Goal: Task Accomplishment & Management: Manage account settings

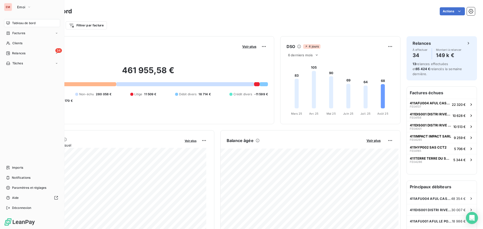
click at [9, 58] on nav "Tableau de bord Factures Clients 34 Relances Tâches" at bounding box center [32, 43] width 56 height 48
click at [26, 168] on div "Imports" at bounding box center [32, 168] width 56 height 8
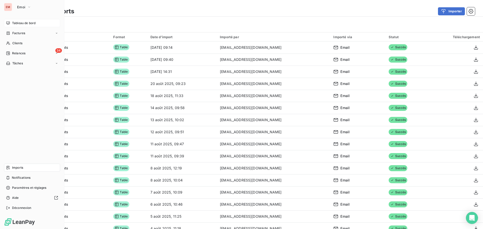
click at [9, 23] on icon at bounding box center [8, 23] width 4 height 4
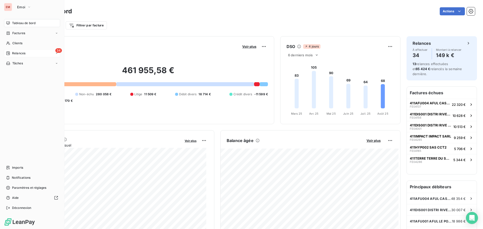
click at [6, 51] on div "34 Relances" at bounding box center [32, 53] width 56 height 8
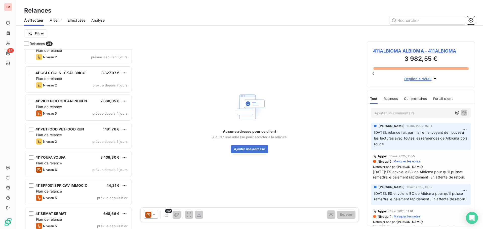
scroll to position [779, 0]
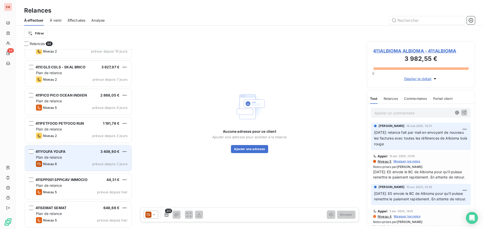
click at [52, 160] on div "Plan de relance" at bounding box center [82, 157] width 92 height 5
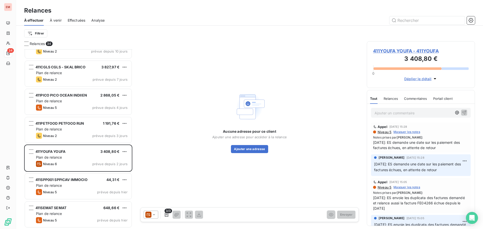
click at [152, 216] on icon at bounding box center [153, 214] width 5 height 5
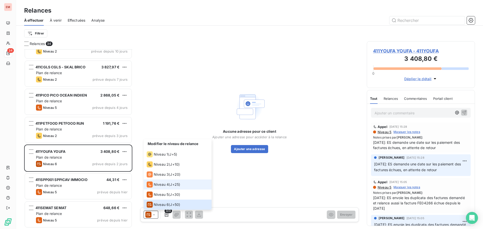
click at [159, 183] on span "Niveau 4" at bounding box center [161, 184] width 15 height 5
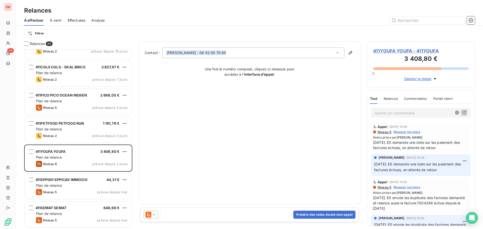
click at [155, 215] on icon at bounding box center [153, 214] width 5 height 5
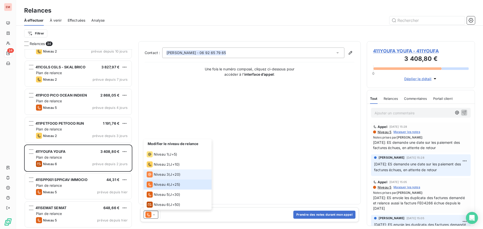
click at [156, 175] on span "Niveau 3" at bounding box center [161, 174] width 15 height 5
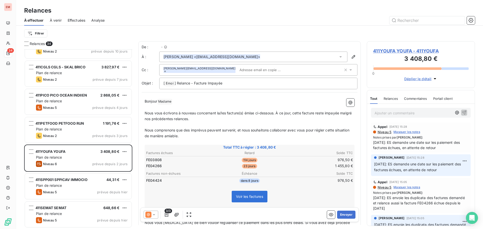
scroll to position [176, 104]
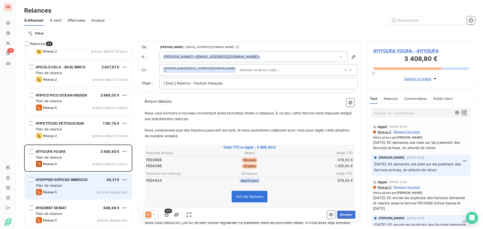
click at [55, 194] on span "Niveau 5" at bounding box center [50, 192] width 14 height 4
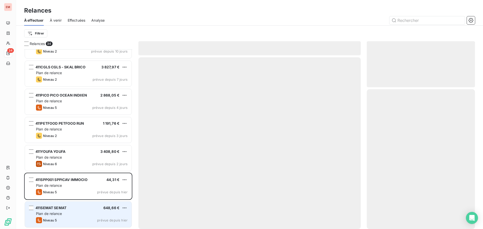
click at [70, 212] on div "Plan de relance" at bounding box center [82, 213] width 92 height 5
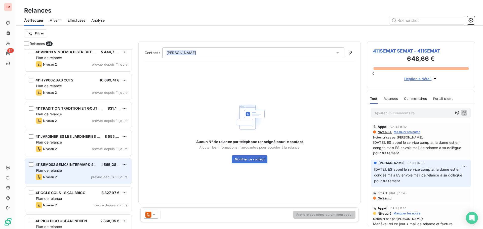
scroll to position [779, 0]
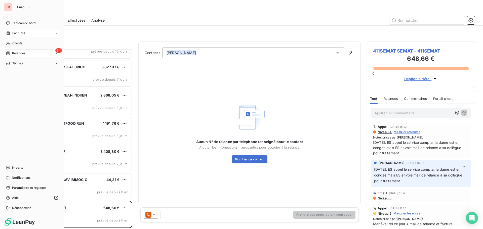
click at [10, 22] on div "Tableau de bord" at bounding box center [32, 23] width 56 height 8
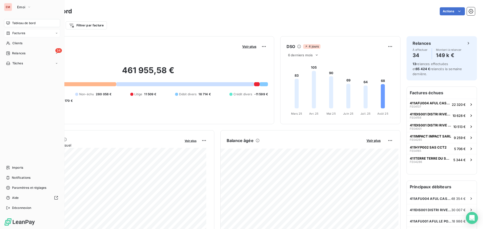
click at [17, 38] on nav "Tableau de bord Factures Clients 34 Relances Tâches" at bounding box center [32, 43] width 56 height 48
click at [16, 40] on div "Clients" at bounding box center [32, 43] width 56 height 8
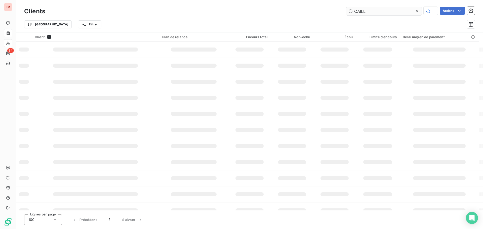
click at [390, 11] on input "CAILL" at bounding box center [383, 11] width 75 height 8
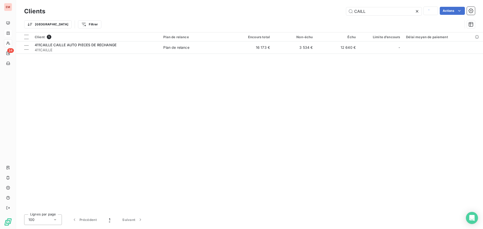
drag, startPoint x: 366, startPoint y: 11, endPoint x: 337, endPoint y: 10, distance: 29.5
click at [337, 10] on div "CAILL Actions" at bounding box center [263, 11] width 424 height 9
type input "sebv"
drag, startPoint x: 291, startPoint y: 86, endPoint x: 273, endPoint y: 76, distance: 20.8
click at [290, 85] on div "Client 1 Plan de relance Encours total Non-échu Échu Limite d’encours Délai moy…" at bounding box center [249, 121] width 467 height 178
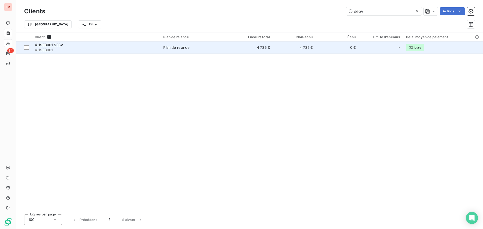
click at [130, 47] on div "411SEB001 SEBV" at bounding box center [96, 45] width 123 height 5
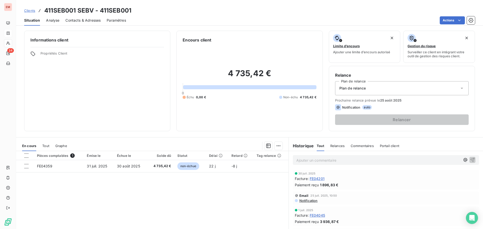
click at [47, 20] on span "Analyse" at bounding box center [52, 20] width 13 height 5
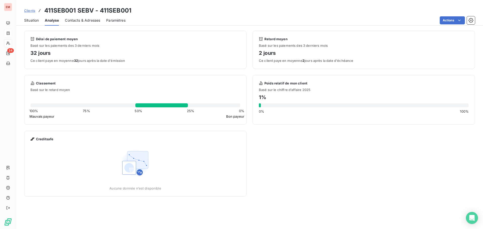
click at [113, 20] on span "Paramètres" at bounding box center [115, 20] width 19 height 5
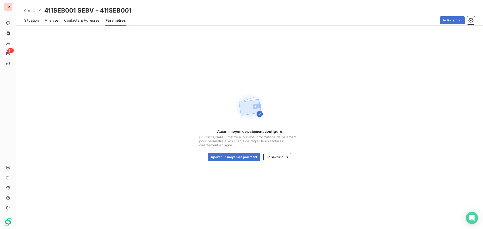
drag, startPoint x: 87, startPoint y: 20, endPoint x: 72, endPoint y: 19, distance: 14.9
click at [87, 20] on span "Contacts & Adresses" at bounding box center [81, 20] width 35 height 5
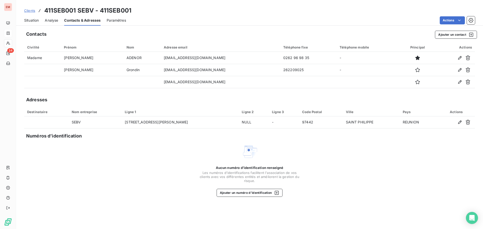
click at [33, 19] on span "Situation" at bounding box center [31, 20] width 15 height 5
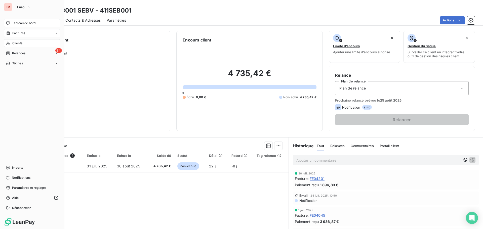
click at [10, 22] on div "Tableau de bord" at bounding box center [32, 23] width 56 height 8
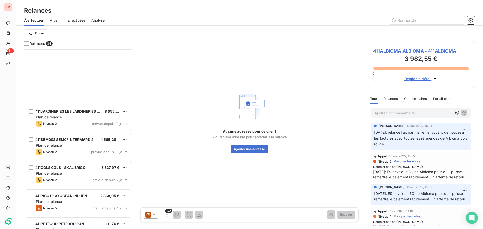
scroll to position [779, 0]
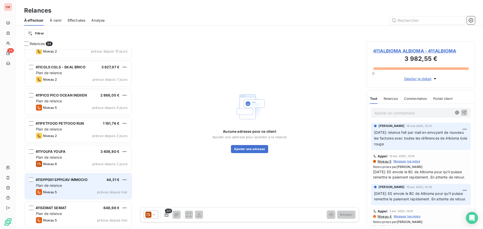
drag, startPoint x: 72, startPoint y: 189, endPoint x: 71, endPoint y: 194, distance: 4.3
click at [72, 190] on div "Niveau 5 prévue depuis [DATE]" at bounding box center [82, 192] width 92 height 6
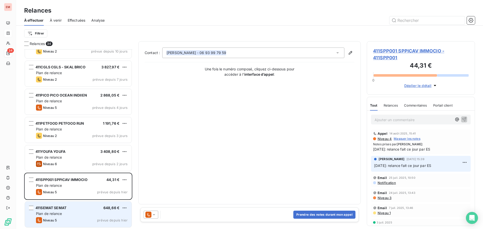
click at [70, 215] on div "Plan de relance" at bounding box center [82, 213] width 92 height 5
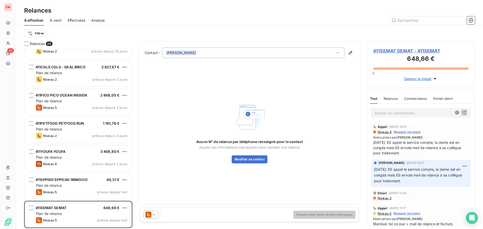
click at [149, 220] on div "Prendre des notes durant mon appel" at bounding box center [249, 215] width 218 height 15
click at [150, 216] on icon at bounding box center [148, 215] width 6 height 6
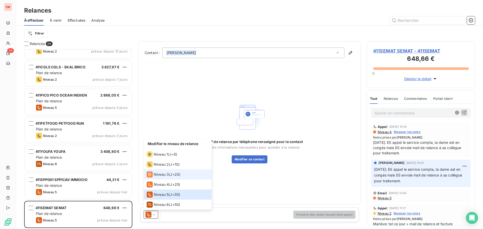
click at [173, 171] on li "Niveau 3 ( J+20 )" at bounding box center [178, 175] width 68 height 10
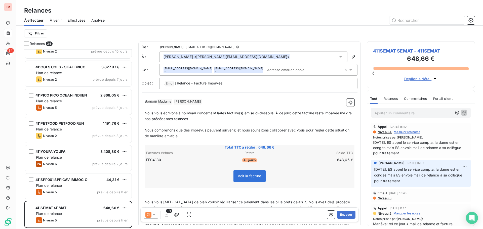
scroll to position [176, 104]
click at [411, 111] on p "Ajouter un commentaire ﻿" at bounding box center [414, 113] width 78 height 6
click at [151, 213] on icon at bounding box center [148, 215] width 6 height 6
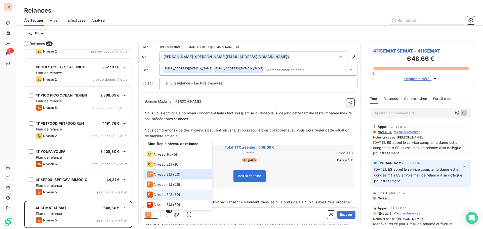
click at [160, 191] on li "Niveau 5 ( J+30 )" at bounding box center [178, 195] width 68 height 10
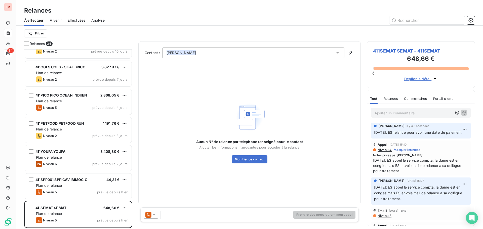
click at [155, 216] on icon at bounding box center [153, 214] width 5 height 5
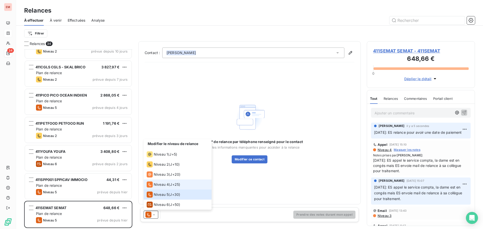
click at [162, 185] on span "Niveau 4" at bounding box center [161, 184] width 15 height 5
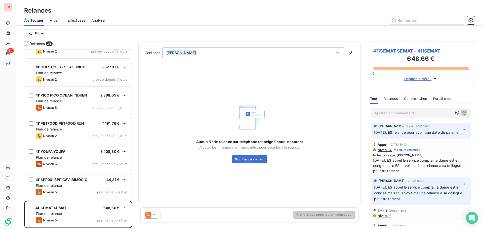
drag, startPoint x: 156, startPoint y: 216, endPoint x: 156, endPoint y: 212, distance: 3.6
click at [156, 216] on icon at bounding box center [153, 214] width 5 height 5
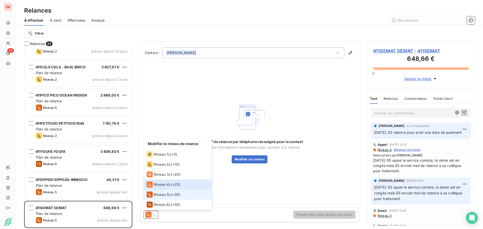
click at [161, 195] on span "Niveau 5" at bounding box center [161, 194] width 15 height 5
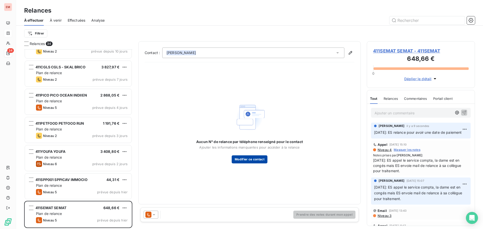
click at [243, 161] on button "Modifier ce contact" at bounding box center [250, 160] width 36 height 8
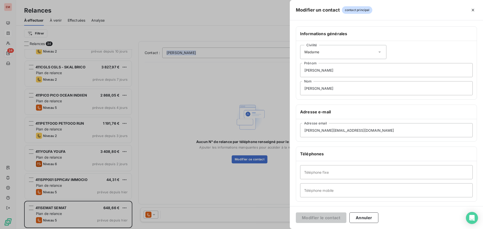
click at [208, 114] on div at bounding box center [241, 114] width 483 height 229
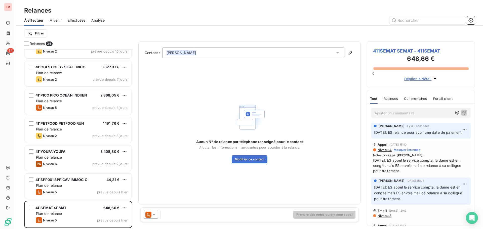
click at [212, 52] on div "[PERSON_NAME]" at bounding box center [253, 53] width 182 height 11
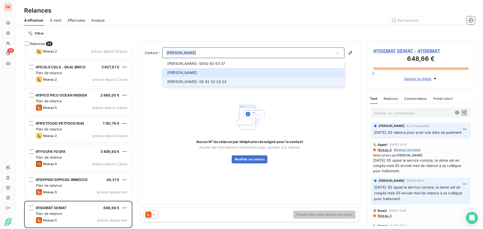
click at [202, 80] on span "[PERSON_NAME] - 06 92 33 24 24" at bounding box center [254, 81] width 174 height 5
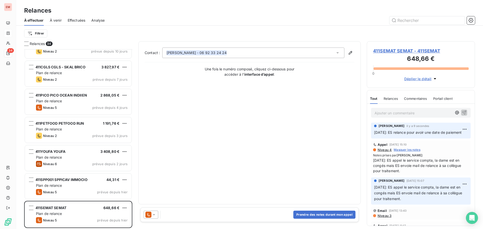
click at [193, 128] on div "Contact : [PERSON_NAME] - [PHONE_NUMBER] Une fois le numéro composé, cliquez ci…" at bounding box center [250, 123] width 210 height 151
click at [307, 218] on button "Prendre des notes durant mon appel" at bounding box center [324, 215] width 62 height 8
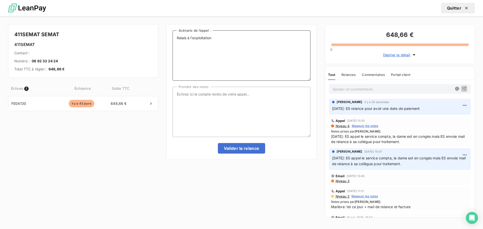
click at [216, 42] on textarea "Relais à l'exploitation" at bounding box center [242, 55] width 138 height 50
drag, startPoint x: 231, startPoint y: 48, endPoint x: 173, endPoint y: 43, distance: 57.8
click at [173, 43] on textarea "Relais à l'exploitation [DATE]: ES relance pour avoir une date de paiement de l…" at bounding box center [242, 55] width 138 height 50
type textarea "Relais à l'exploitation [DATE]: ES relance pour avoir une date de paiement de l…"
click at [237, 99] on textarea "Prendre des notes" at bounding box center [242, 112] width 138 height 50
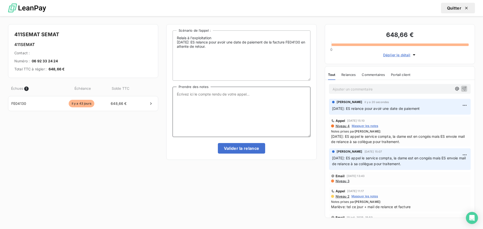
paste textarea "[DATE]: ES relance pour avoir une date de paiement de la facture FE04130 en att…"
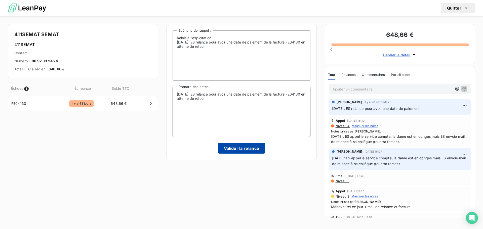
type textarea "[DATE]: ES relance pour avoir une date de paiement de la facture FE04130 en att…"
click at [243, 146] on button "Valider la relance" at bounding box center [242, 148] width 48 height 11
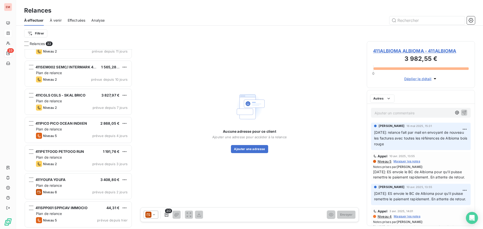
scroll to position [750, 0]
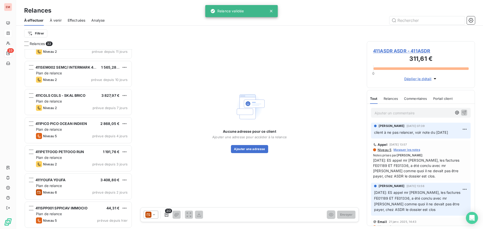
scroll to position [750, 0]
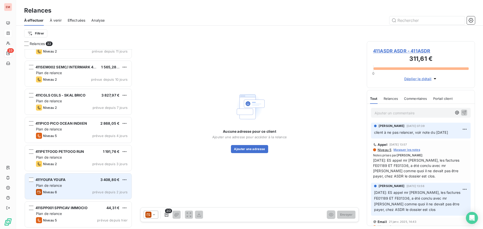
click at [64, 185] on div "Plan de relance" at bounding box center [82, 185] width 92 height 5
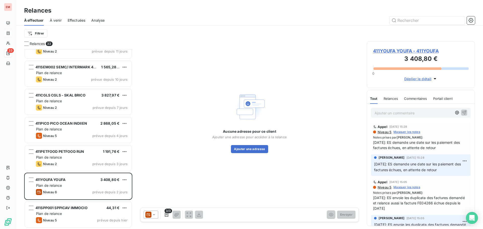
click at [152, 212] on div at bounding box center [151, 215] width 15 height 8
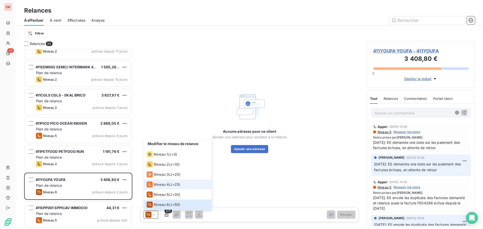
click at [164, 182] on div "Niveau 4" at bounding box center [158, 185] width 22 height 6
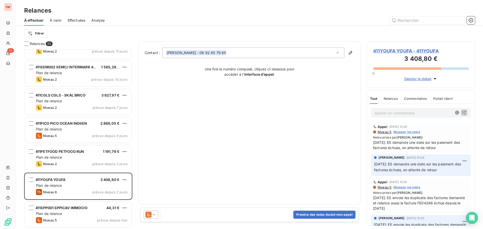
click at [150, 214] on icon at bounding box center [148, 215] width 6 height 6
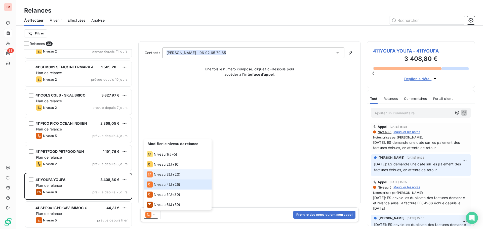
click at [155, 176] on span "Niveau 3" at bounding box center [161, 174] width 15 height 5
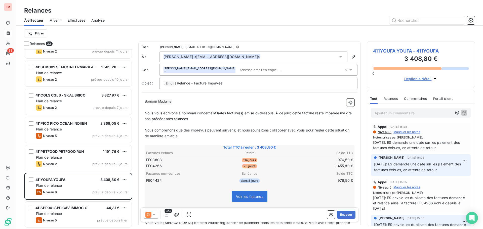
click at [413, 114] on p "Ajouter un commentaire ﻿" at bounding box center [414, 113] width 78 height 6
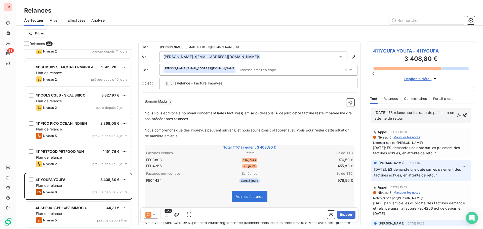
click at [433, 119] on p "[DATE]: ES relance sur les date de paiemetn en attente de retour" at bounding box center [415, 116] width 80 height 12
drag, startPoint x: 432, startPoint y: 119, endPoint x: 389, endPoint y: 114, distance: 43.0
click at [389, 114] on p "[DATE]: ES relance sur les date de paiement en attente de retour" at bounding box center [415, 116] width 80 height 12
drag, startPoint x: 446, startPoint y: 120, endPoint x: 440, endPoint y: 116, distance: 6.2
click at [446, 119] on p "[DATE]: ES relance sur les date de paiement en attente de retour" at bounding box center [415, 116] width 80 height 12
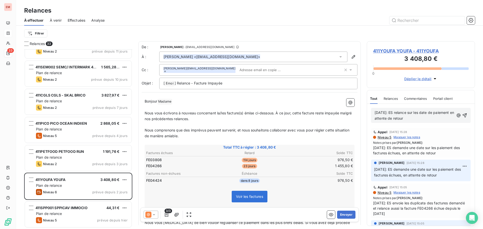
click at [436, 115] on p "[DATE]: ES relance sur les date de paiement en attente de retour" at bounding box center [415, 116] width 80 height 12
click at [434, 112] on span "[DATE]: ES relance sur les date de paiement en attente de retour" at bounding box center [415, 115] width 81 height 10
click at [435, 113] on span "[DATE]: ES relance sur les date de paiement en attente de retour" at bounding box center [415, 115] width 81 height 10
drag, startPoint x: 428, startPoint y: 120, endPoint x: 365, endPoint y: 114, distance: 63.1
click at [365, 114] on div "Relances 33 411TRADITION TRADITION ET [MEDICAL_DATA] DES HAUTS 831,12 € Plan de…" at bounding box center [249, 135] width 467 height 188
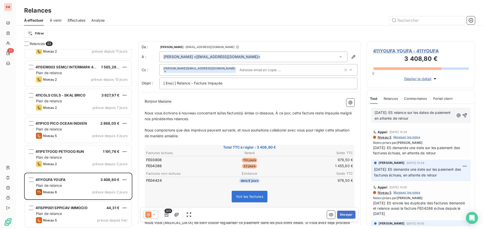
copy span "[DATE]: ES relance sur les dates de paiement en attente de retour"
click at [462, 113] on icon "button" at bounding box center [464, 115] width 5 height 5
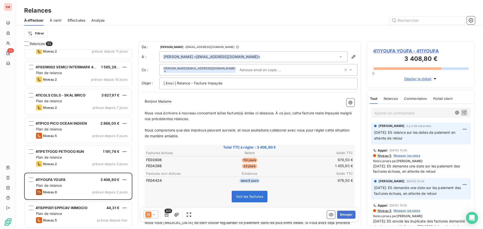
drag, startPoint x: 419, startPoint y: 140, endPoint x: 421, endPoint y: 138, distance: 2.7
click at [419, 140] on p "[DATE]: ES relance sur les dates de paiement en attente de retour" at bounding box center [421, 136] width 94 height 12
drag, startPoint x: 401, startPoint y: 137, endPoint x: 374, endPoint y: 133, distance: 27.7
click at [374, 133] on div "[PERSON_NAME] il y a 38 secondes [DATE]: ES relance sur les dates de paiement e…" at bounding box center [421, 134] width 100 height 22
copy span "[DATE]: ES relance sur les dates de paiement en attente de retour"
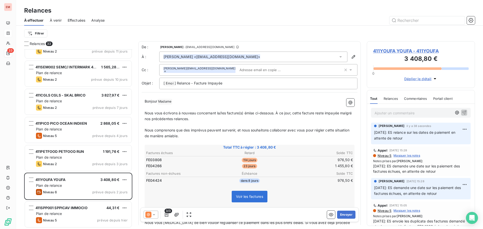
click at [156, 217] on div at bounding box center [151, 215] width 15 height 8
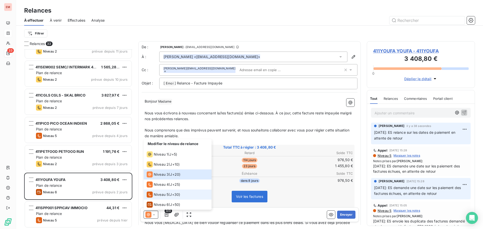
click at [159, 197] on span "Niveau 5" at bounding box center [161, 194] width 15 height 5
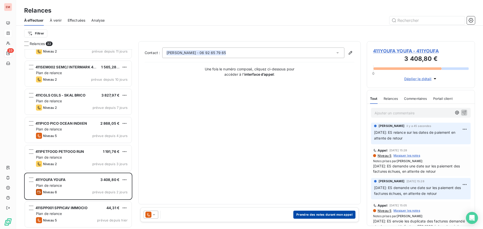
click at [317, 215] on button "Prendre des notes durant mon appel" at bounding box center [324, 215] width 62 height 8
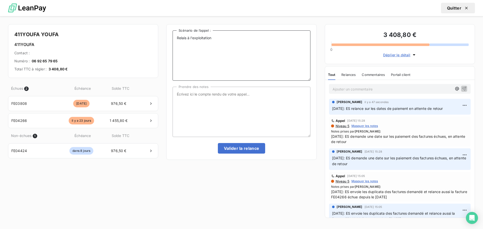
click at [229, 40] on textarea "Relais à l'exploitation" at bounding box center [242, 55] width 138 height 50
paste textarea "[DATE]: ES relance sur les dates de paiement en attente de retour"
type textarea "Relais à l'exploitation [DATE]: ES relance sur les dates de paiement en attente…"
drag, startPoint x: 219, startPoint y: 91, endPoint x: 219, endPoint y: 96, distance: 5.3
click at [219, 91] on textarea "Prendre des notes" at bounding box center [242, 112] width 138 height 50
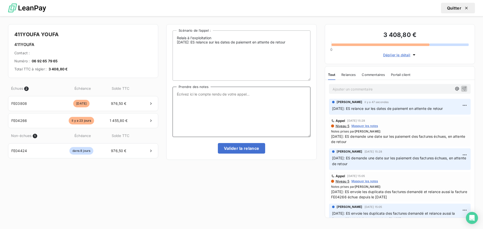
paste textarea "[DATE]: ES relance sur les dates de paiement en attente de retour"
type textarea "[DATE]: ES relance sur les dates de paiement en attente de retour"
click at [241, 150] on button "Valider la relance" at bounding box center [242, 148] width 48 height 11
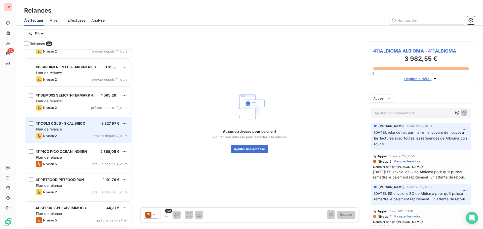
scroll to position [722, 0]
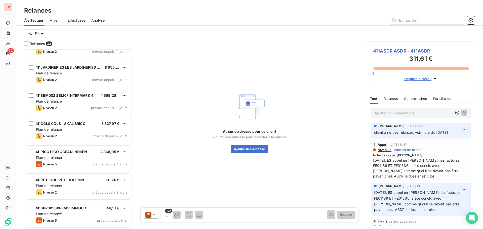
scroll to position [722, 0]
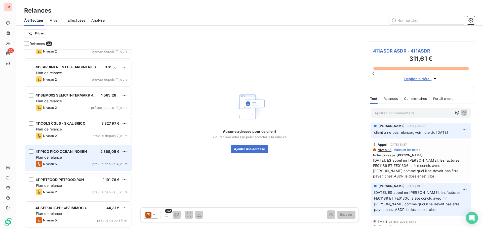
drag, startPoint x: 60, startPoint y: 161, endPoint x: 52, endPoint y: 148, distance: 15.2
click at [60, 161] on div "411PICO PICO OCEAN INDIIEN 2 868,05 € Plan de relance Niveau 5 prévue depuis 4 …" at bounding box center [78, 158] width 107 height 26
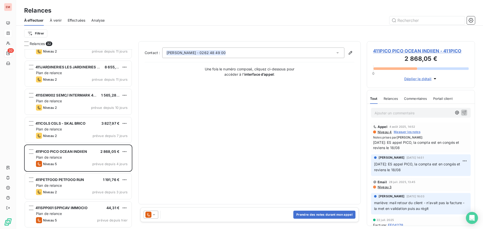
click at [155, 214] on icon at bounding box center [154, 214] width 3 height 1
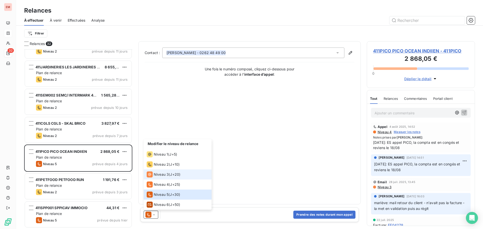
click at [152, 177] on icon at bounding box center [150, 175] width 6 height 6
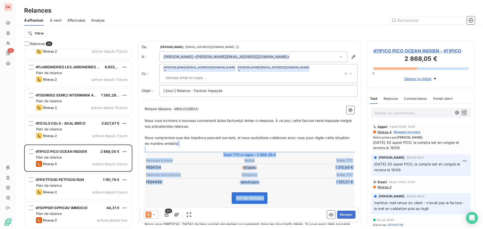
drag, startPoint x: 193, startPoint y: 136, endPoint x: 247, endPoint y: 204, distance: 87.6
click at [247, 204] on div "[PERSON_NAME] Madame ﻿ [PERSON_NAME] ﻿ ﻿ ﻿ Nous vous écrivons à nouveau concern…" at bounding box center [250, 215] width 210 height 219
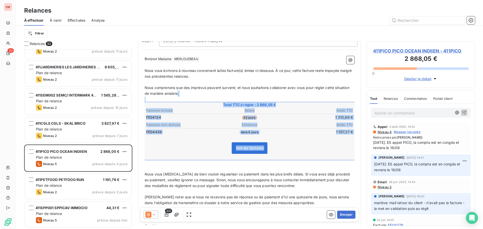
scroll to position [51, 0]
copy div ". ﻿ Total TTC à régler : 2 868,05 € Factures échues Retard Solde TTC FE04124 53…"
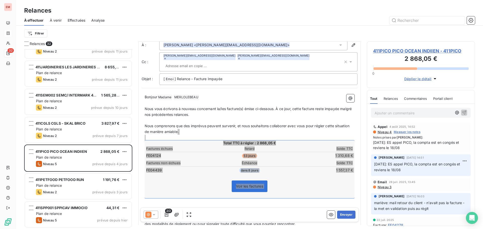
scroll to position [0, 0]
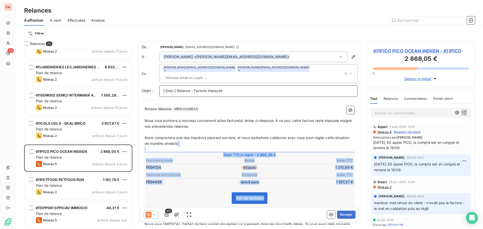
click at [223, 88] on p "[ Emoi ﻿ ] Relance - Facture Impayée" at bounding box center [259, 91] width 190 height 6
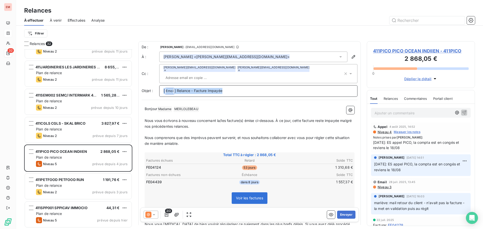
drag, startPoint x: 223, startPoint y: 81, endPoint x: 156, endPoint y: 85, distance: 67.3
click at [156, 85] on div "Objet : [ Emoi ﻿ ] Relance - Facture Impayée" at bounding box center [250, 91] width 216 height 12
copy p "[ Emoi ﻿ ] Relance - Facture Impayée"
drag, startPoint x: 205, startPoint y: 81, endPoint x: 218, endPoint y: 83, distance: 13.2
click at [205, 89] on span "] Relance - Facture Impayée" at bounding box center [199, 91] width 48 height 4
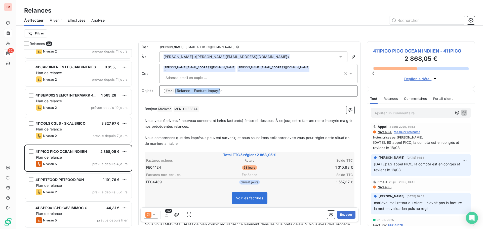
drag, startPoint x: 221, startPoint y: 83, endPoint x: 175, endPoint y: 82, distance: 46.3
click at [175, 89] on span "] Relance - Facture Impayée" at bounding box center [199, 91] width 48 height 4
copy span "] Relance - Facture Impayé"
click at [187, 68] on span "[PERSON_NAME][EMAIL_ADDRESS][DOMAIN_NAME]" at bounding box center [200, 67] width 72 height 3
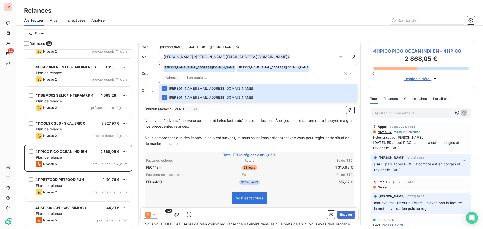
drag, startPoint x: 185, startPoint y: 70, endPoint x: 164, endPoint y: 69, distance: 21.2
click at [164, 69] on div "[PERSON_NAME][EMAIL_ADDRESS][DOMAIN_NAME]" at bounding box center [200, 69] width 72 height 6
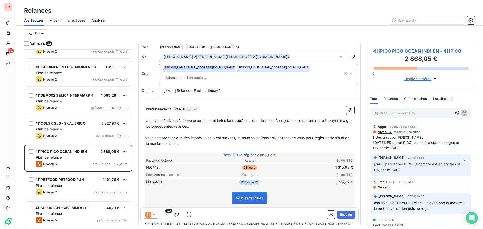
drag, startPoint x: 164, startPoint y: 69, endPoint x: 202, endPoint y: 70, distance: 38.3
click at [202, 70] on div "[PERSON_NAME][EMAIL_ADDRESS][DOMAIN_NAME]" at bounding box center [200, 69] width 72 height 6
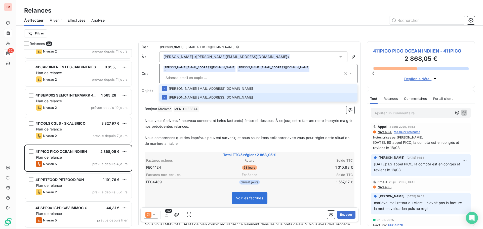
drag, startPoint x: 186, startPoint y: 81, endPoint x: 284, endPoint y: 81, distance: 97.4
click at [285, 84] on li "[PERSON_NAME][EMAIL_ADDRESS][DOMAIN_NAME]" at bounding box center [258, 88] width 198 height 9
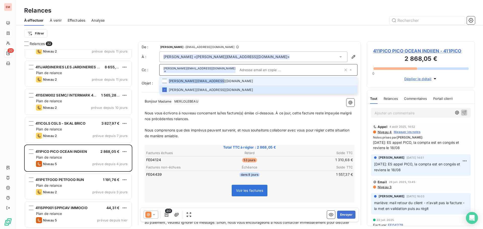
drag, startPoint x: 219, startPoint y: 81, endPoint x: 212, endPoint y: 82, distance: 7.6
click at [212, 82] on li "[PERSON_NAME][EMAIL_ADDRESS][DOMAIN_NAME]" at bounding box center [258, 81] width 198 height 9
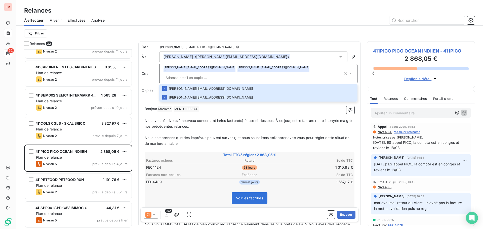
drag, startPoint x: 257, startPoint y: 69, endPoint x: 162, endPoint y: 70, distance: 95.4
click at [162, 70] on div "[PERSON_NAME][EMAIL_ADDRESS][DOMAIN_NAME] [DOMAIN_NAME][EMAIL_ADDRESS][DOMAIN_N…" at bounding box center [258, 73] width 198 height 19
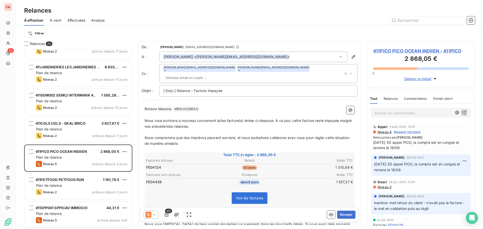
drag, startPoint x: 223, startPoint y: 69, endPoint x: 195, endPoint y: 69, distance: 27.9
click at [195, 69] on span "[PERSON_NAME][EMAIL_ADDRESS][DOMAIN_NAME]" at bounding box center [200, 67] width 72 height 3
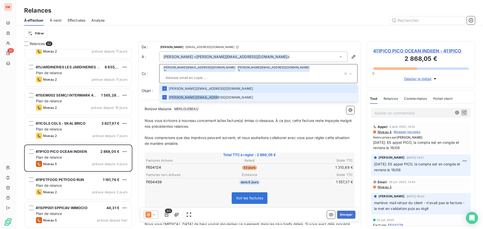
copy li "[PERSON_NAME][EMAIL_ADDRESS][DOMAIN_NAME]"
drag, startPoint x: 217, startPoint y: 88, endPoint x: 208, endPoint y: 91, distance: 8.9
click at [208, 93] on li "[PERSON_NAME][EMAIL_ADDRESS][DOMAIN_NAME]" at bounding box center [258, 97] width 198 height 9
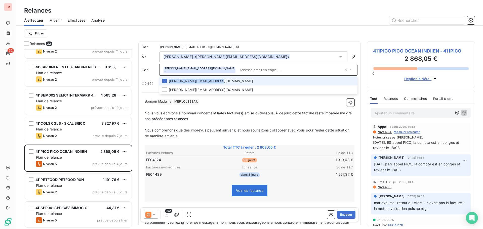
drag, startPoint x: 168, startPoint y: 82, endPoint x: 212, endPoint y: 83, distance: 44.3
click at [212, 83] on li "[PERSON_NAME][EMAIL_ADDRESS][DOMAIN_NAME]" at bounding box center [258, 81] width 198 height 9
copy li "[PERSON_NAME][EMAIL_ADDRESS][DOMAIN_NAME]"
click at [212, 82] on li "[PERSON_NAME][EMAIL_ADDRESS][DOMAIN_NAME]" at bounding box center [258, 80] width 198 height 9
drag, startPoint x: 193, startPoint y: 110, endPoint x: 189, endPoint y: 107, distance: 5.2
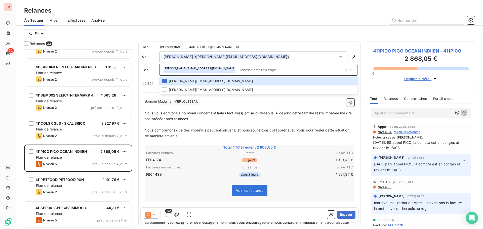
click at [190, 108] on div "[PERSON_NAME] Madame ﻿ [PERSON_NAME] ﻿ ﻿ ﻿ Nous vous écrivons à nouveau concern…" at bounding box center [250, 208] width 210 height 219
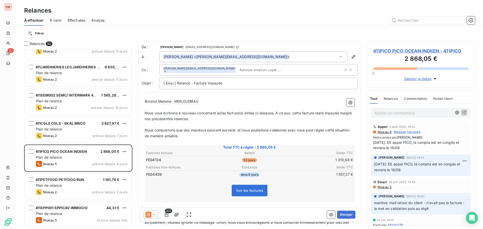
click at [392, 116] on p "Ajouter un commentaire ﻿" at bounding box center [414, 113] width 78 height 6
drag, startPoint x: 204, startPoint y: 120, endPoint x: 204, endPoint y: 117, distance: 3.5
click at [204, 120] on p "Nous vous écrivons à nouveau concernant la/les facture(s) émise ci-dessous. À c…" at bounding box center [250, 116] width 210 height 12
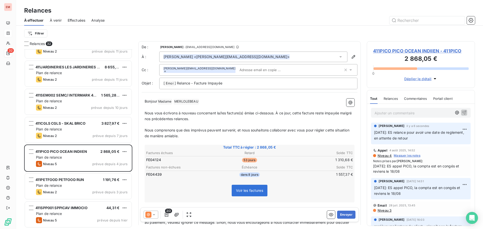
click at [434, 139] on p "[DATE]: ES relance pour avoir une date de reglement, en attente de retour" at bounding box center [421, 136] width 94 height 12
drag, startPoint x: 436, startPoint y: 139, endPoint x: 372, endPoint y: 133, distance: 64.7
click at [372, 133] on div "[PERSON_NAME] il y a 6 secondes [DATE]: ES relance pour avoir une date de regle…" at bounding box center [421, 134] width 100 height 22
copy span "[DATE]: ES relance pour avoir une date de reglement, en attente de retour"
click at [150, 213] on icon at bounding box center [148, 215] width 6 height 6
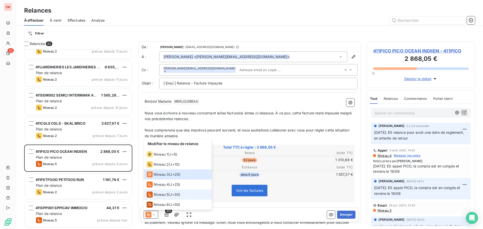
click at [156, 195] on span "Niveau 5" at bounding box center [161, 194] width 15 height 5
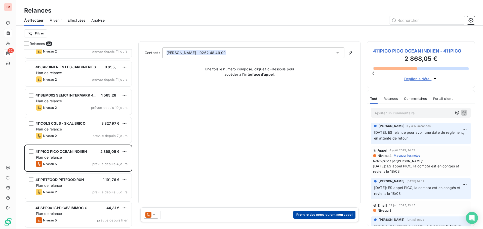
click at [315, 212] on button "Prendre des notes durant mon appel" at bounding box center [324, 215] width 62 height 8
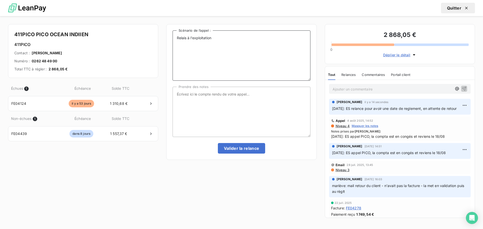
click at [251, 41] on textarea "Relais à l'exploitation" at bounding box center [242, 55] width 138 height 50
paste textarea "[DATE]: ES relance pour avoir une date de reglement, en attente de retour"
type textarea "Relais à l'exploitation [DATE]: ES relance pour avoir une date de reglement, en…"
click at [244, 96] on textarea "Prendre des notes" at bounding box center [242, 112] width 138 height 50
paste textarea "[DATE]: ES relance pour avoir une date de reglement, en attente de retour"
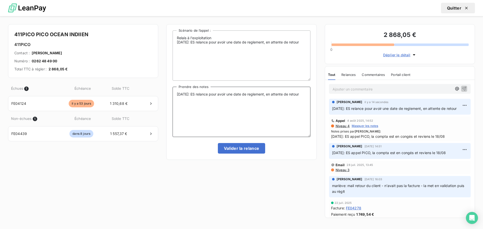
type textarea "[DATE]: ES relance pour avoir une date de reglement, en attente de retour"
click at [258, 46] on textarea "Relais à l'exploitation [DATE]: ES relance pour avoir une date de reglement, en…" at bounding box center [242, 55] width 138 height 50
type textarea "Relais à l'exploitation [DATE]: ES relance pour avoir une date de règlement, en…"
click at [239, 111] on textarea "[DATE]: ES relance pour avoir une date de règlement, en attente de retour" at bounding box center [242, 112] width 138 height 50
type textarea "[DATE]: ES relance pour avoir une date de règlement, en attente de retour"
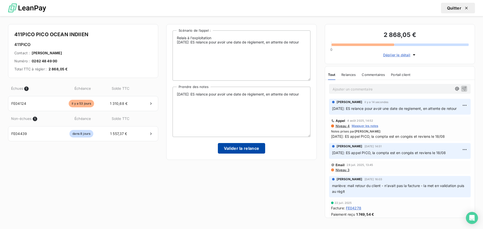
click at [244, 150] on button "Valider la relance" at bounding box center [242, 148] width 48 height 11
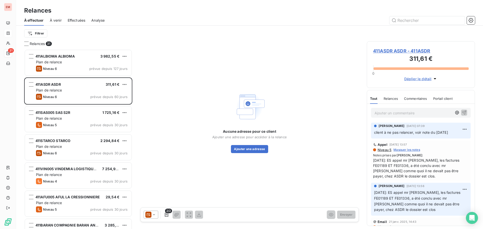
click at [60, 18] on span "À venir" at bounding box center [56, 20] width 12 height 5
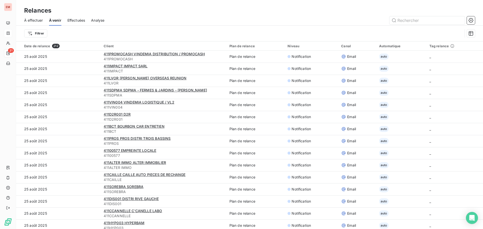
click at [66, 19] on div "À effectuer À venir Effectuées Analyse" at bounding box center [249, 20] width 467 height 11
click at [69, 18] on span "Effectuées" at bounding box center [76, 20] width 18 height 5
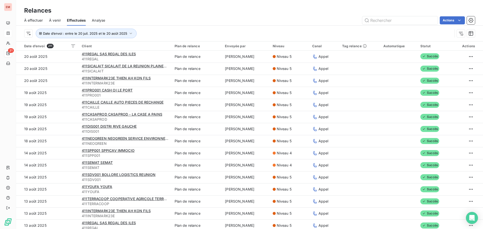
click at [29, 22] on span "À effectuer" at bounding box center [33, 20] width 19 height 5
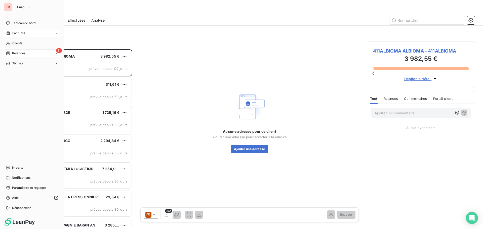
scroll to position [176, 104]
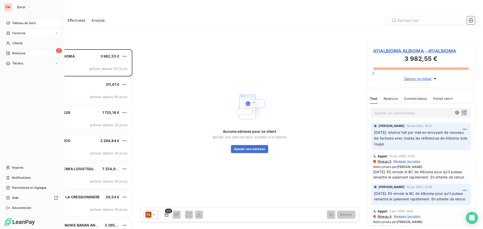
drag, startPoint x: 11, startPoint y: 24, endPoint x: 7, endPoint y: 24, distance: 4.0
click at [11, 24] on div "Tableau de bord" at bounding box center [32, 23] width 56 height 8
